Goal: Navigation & Orientation: Find specific page/section

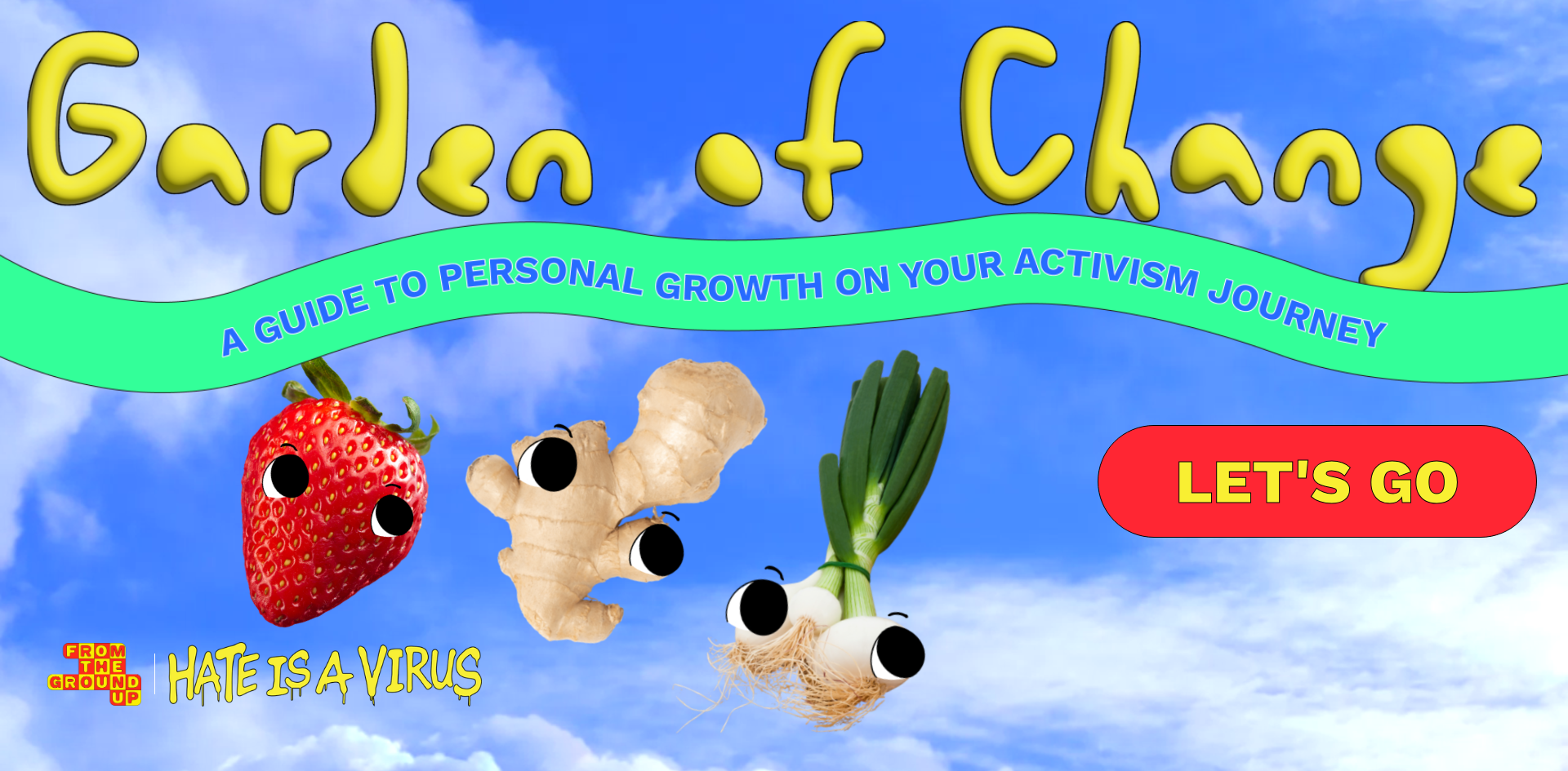
scroll to position [50, 0]
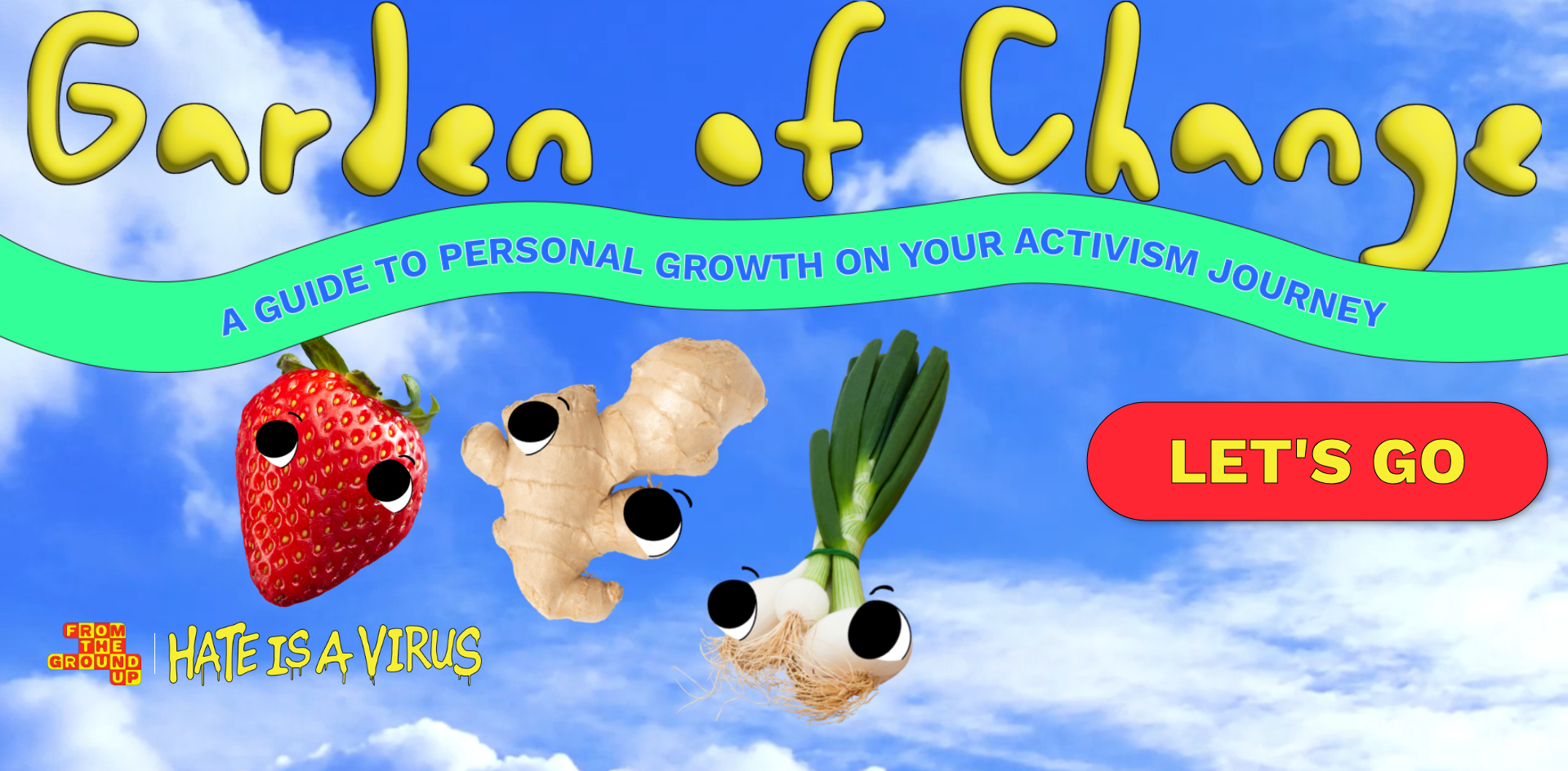
click at [1196, 472] on link "LET'S GO" at bounding box center [1317, 461] width 460 height 119
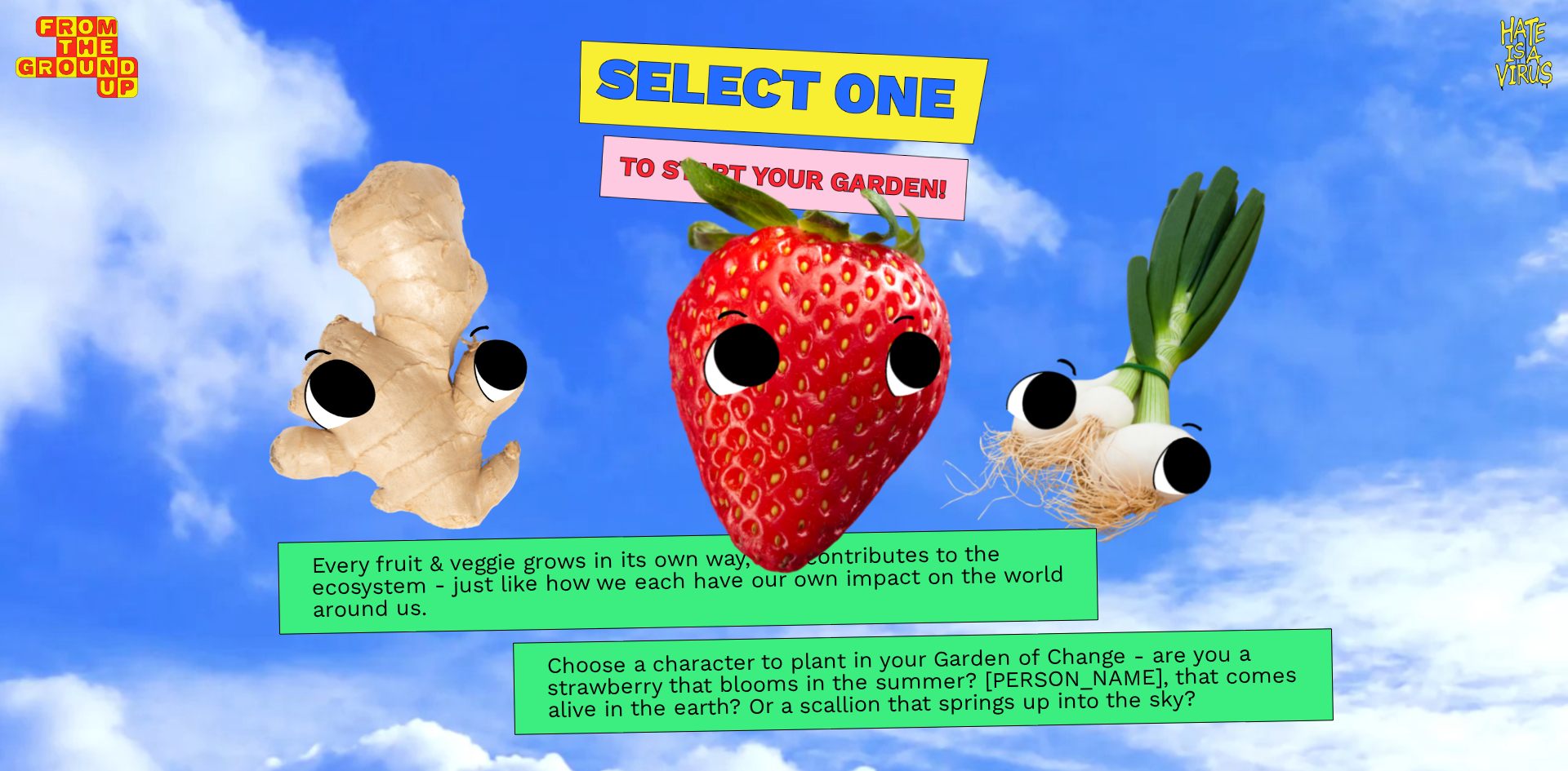
click at [824, 342] on img at bounding box center [784, 336] width 585 height 583
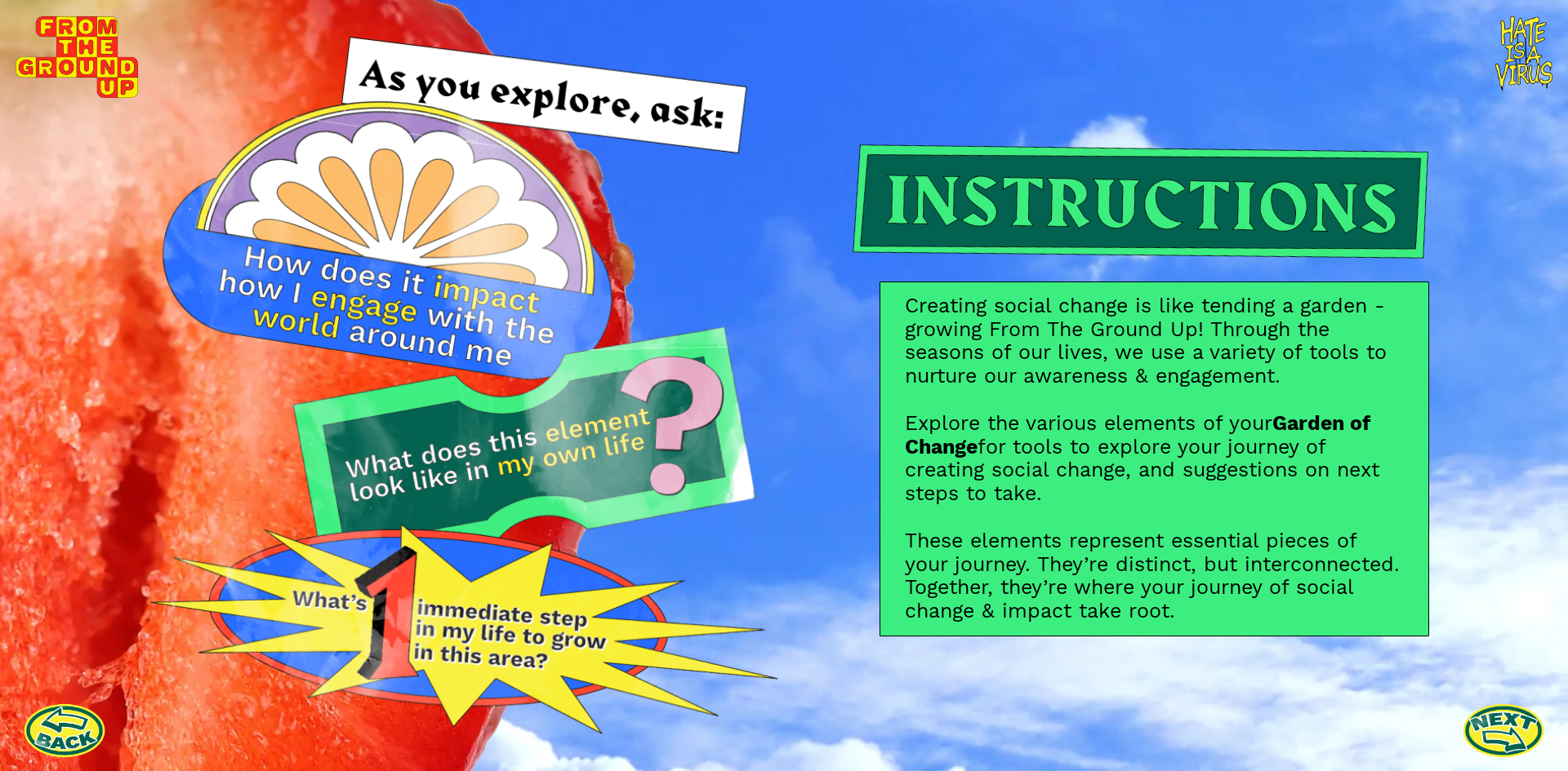
click at [416, 303] on img at bounding box center [464, 385] width 628 height 698
